Goal: Task Accomplishment & Management: Manage account settings

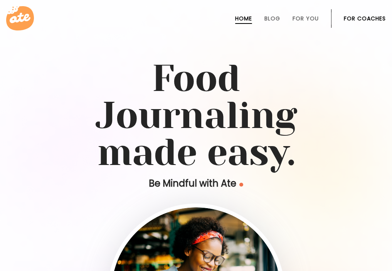
click at [351, 20] on link "For Coaches" at bounding box center [365, 18] width 42 height 6
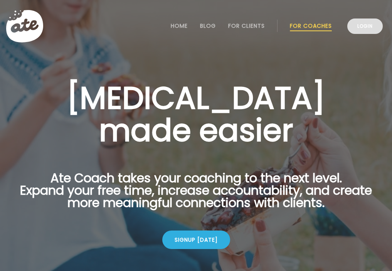
click at [365, 25] on link "Login" at bounding box center [364, 25] width 35 height 15
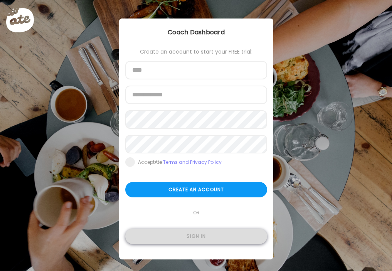
type input "**********"
click at [194, 239] on div "Sign in" at bounding box center [196, 236] width 142 height 15
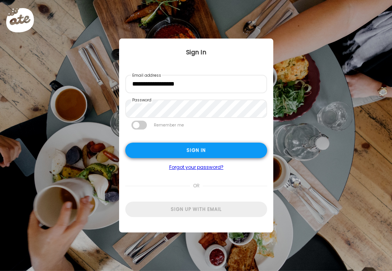
click at [193, 156] on div "Sign in" at bounding box center [196, 150] width 142 height 15
type input "**********"
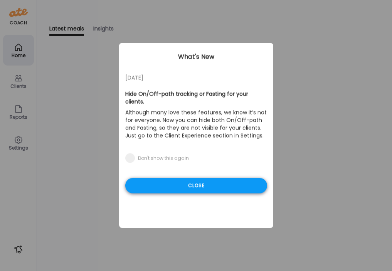
click at [195, 178] on div "Close" at bounding box center [196, 185] width 142 height 15
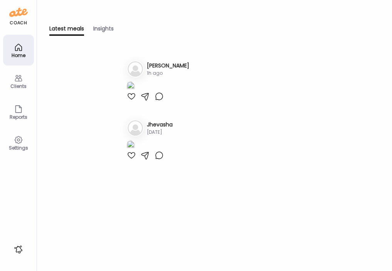
click at [20, 82] on icon at bounding box center [18, 78] width 9 height 9
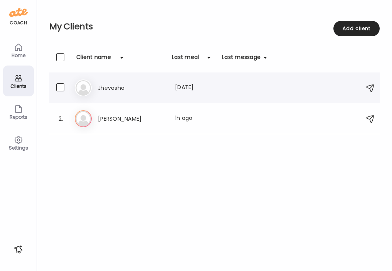
click at [138, 87] on h3 "Jhevasha" at bounding box center [132, 87] width 68 height 9
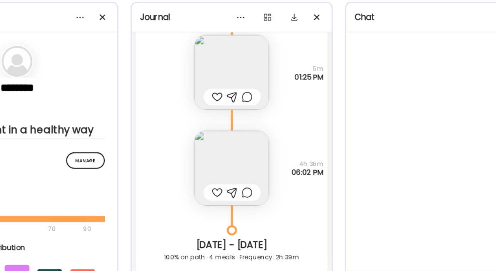
scroll to position [6182, 0]
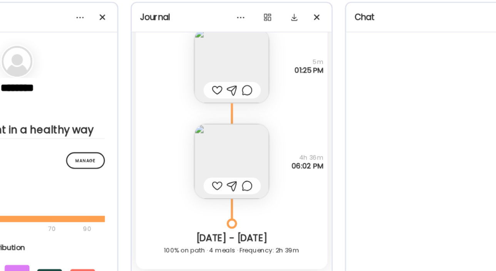
click at [261, 156] on img at bounding box center [248, 159] width 56 height 56
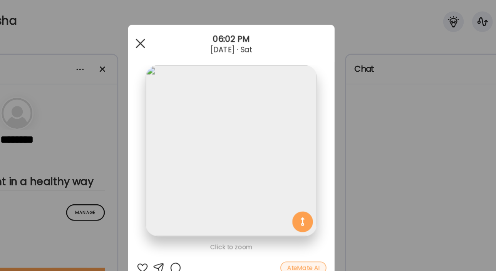
click at [182, 31] on div at bounding box center [180, 32] width 15 height 15
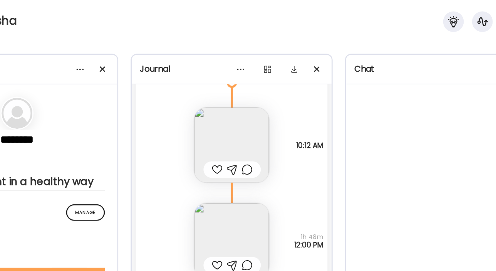
scroll to position [6451, 0]
click at [257, 105] on img at bounding box center [248, 108] width 56 height 56
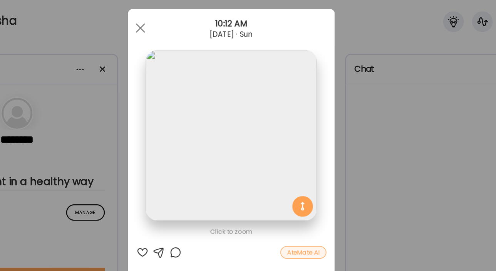
scroll to position [2, 0]
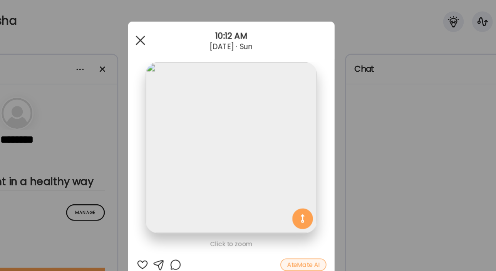
click at [180, 29] on span at bounding box center [180, 30] width 7 height 7
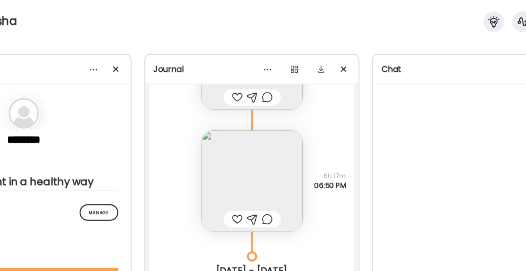
scroll to position [8218, 0]
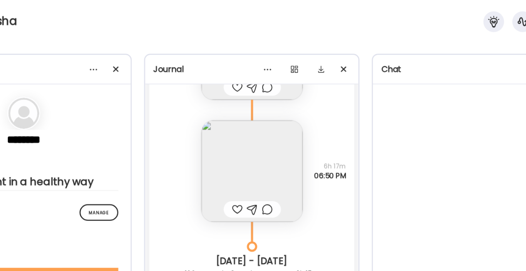
click at [289, 130] on img at bounding box center [264, 128] width 76 height 76
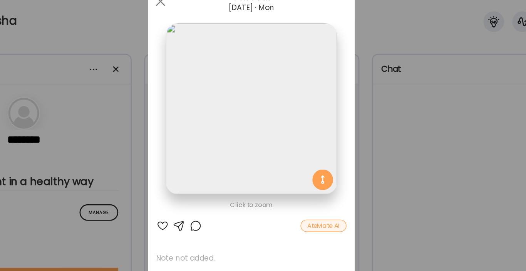
scroll to position [10, 0]
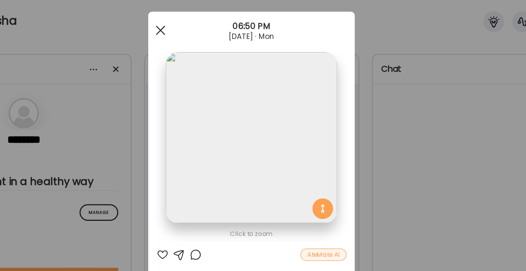
click at [196, 21] on span at bounding box center [195, 22] width 7 height 7
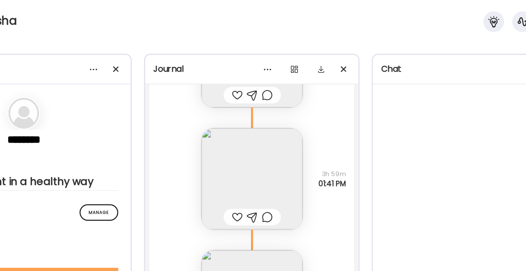
scroll to position [8493, 0]
click at [284, 141] on img at bounding box center [264, 133] width 76 height 76
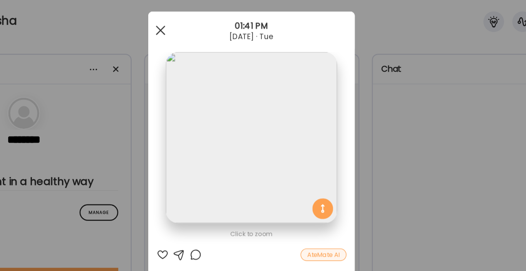
click at [197, 22] on div at bounding box center [195, 22] width 15 height 15
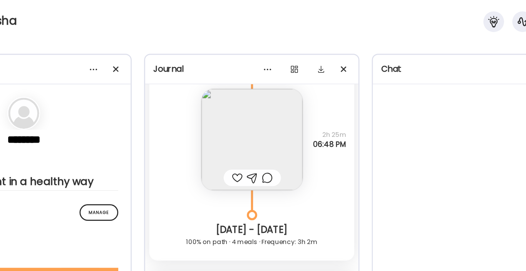
scroll to position [8702, 0]
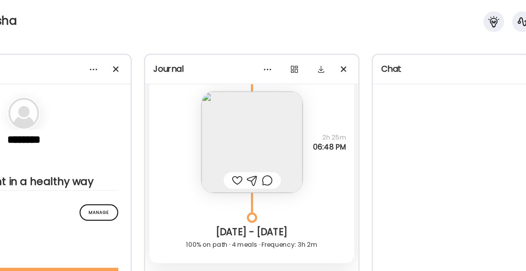
click at [279, 114] on img at bounding box center [264, 106] width 76 height 76
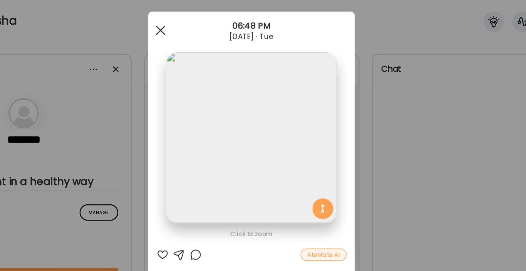
click at [196, 22] on span at bounding box center [195, 22] width 7 height 7
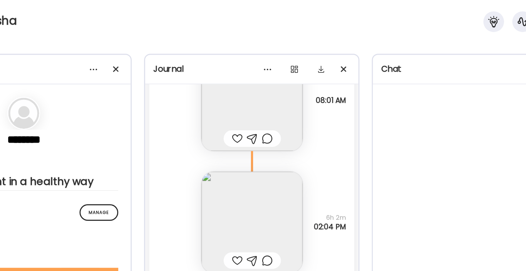
scroll to position [9295, 0]
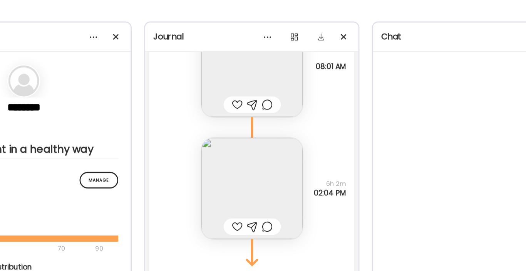
click at [278, 165] on img at bounding box center [264, 165] width 76 height 76
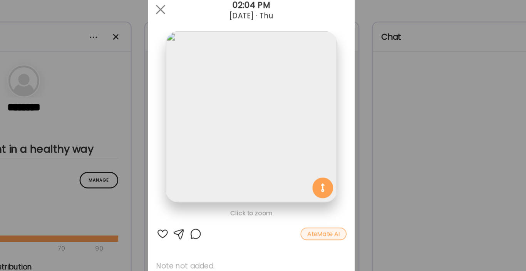
scroll to position [0, 0]
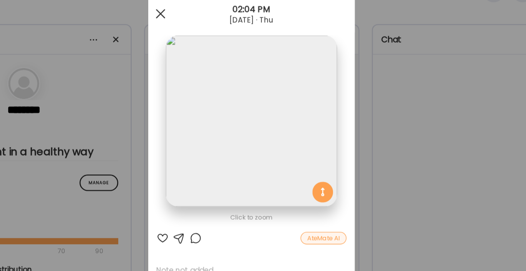
click at [197, 33] on div at bounding box center [195, 32] width 15 height 15
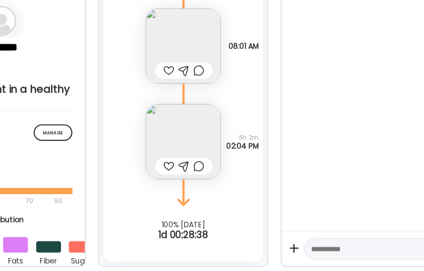
scroll to position [7919, 0]
